Goal: Navigation & Orientation: Go to known website

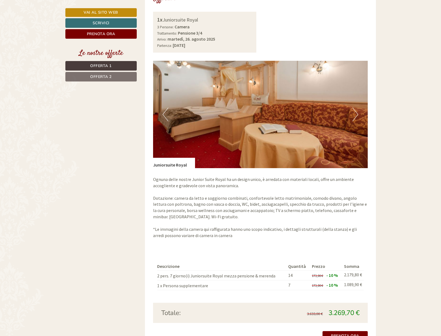
scroll to position [222, 0]
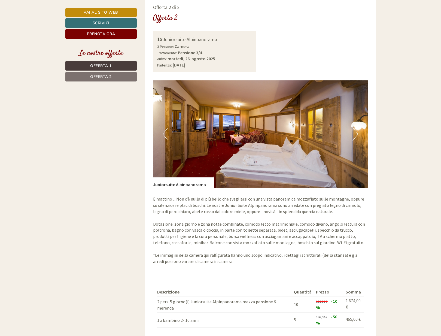
scroll to position [639, 0]
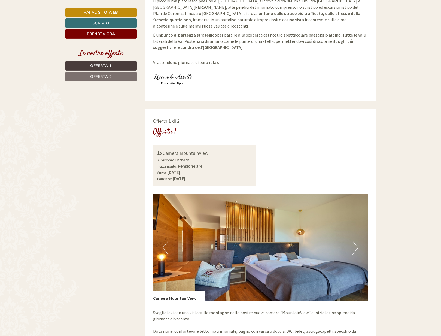
scroll to position [250, 0]
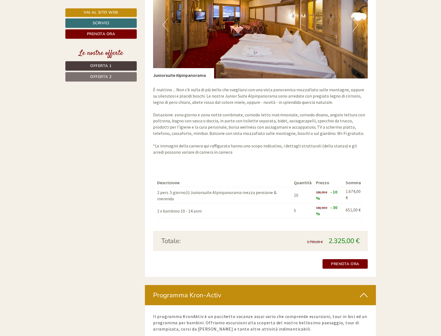
scroll to position [861, 0]
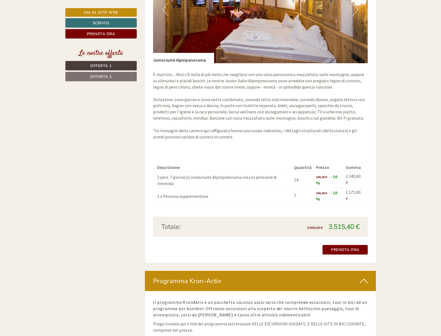
scroll to position [889, 0]
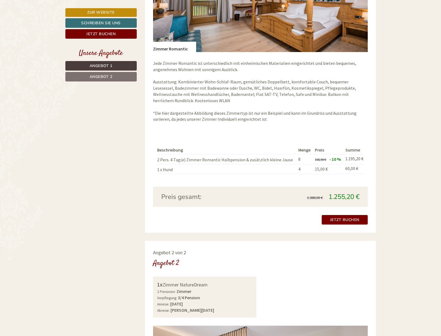
scroll to position [305, 0]
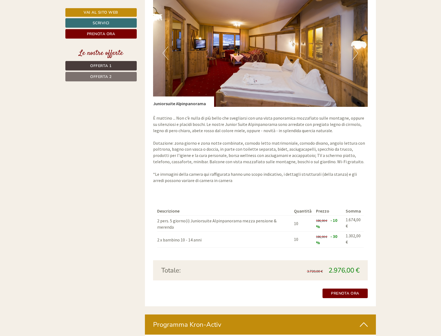
scroll to position [833, 0]
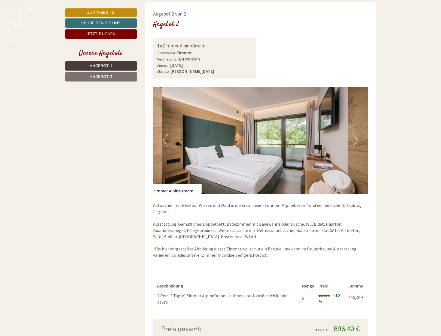
scroll to position [694, 0]
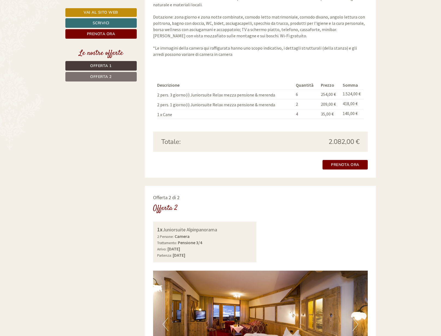
scroll to position [472, 0]
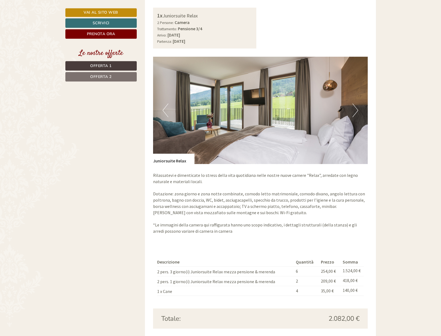
scroll to position [416, 0]
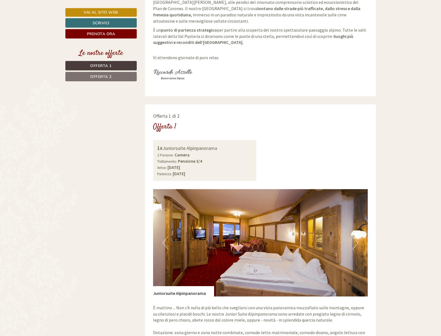
scroll to position [250, 0]
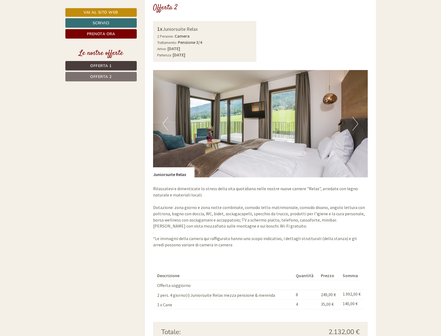
scroll to position [805, 0]
